Goal: Task Accomplishment & Management: Use online tool/utility

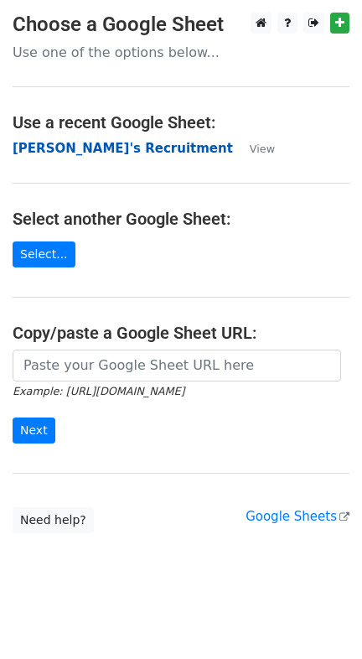
click at [85, 150] on strong "[PERSON_NAME]'s Recruitment" at bounding box center [123, 148] width 221 height 15
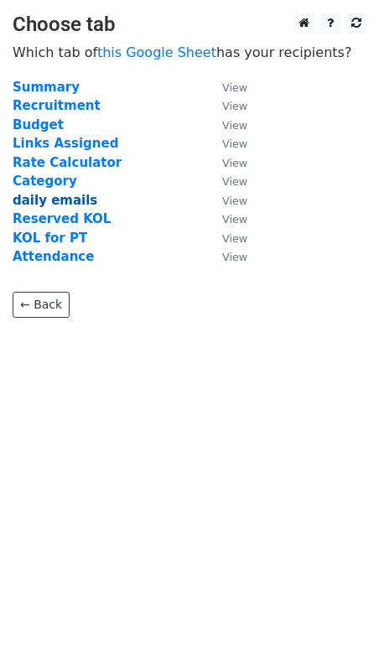
click at [68, 205] on strong "daily emails" at bounding box center [55, 200] width 85 height 15
